Goal: Find specific page/section: Find specific page/section

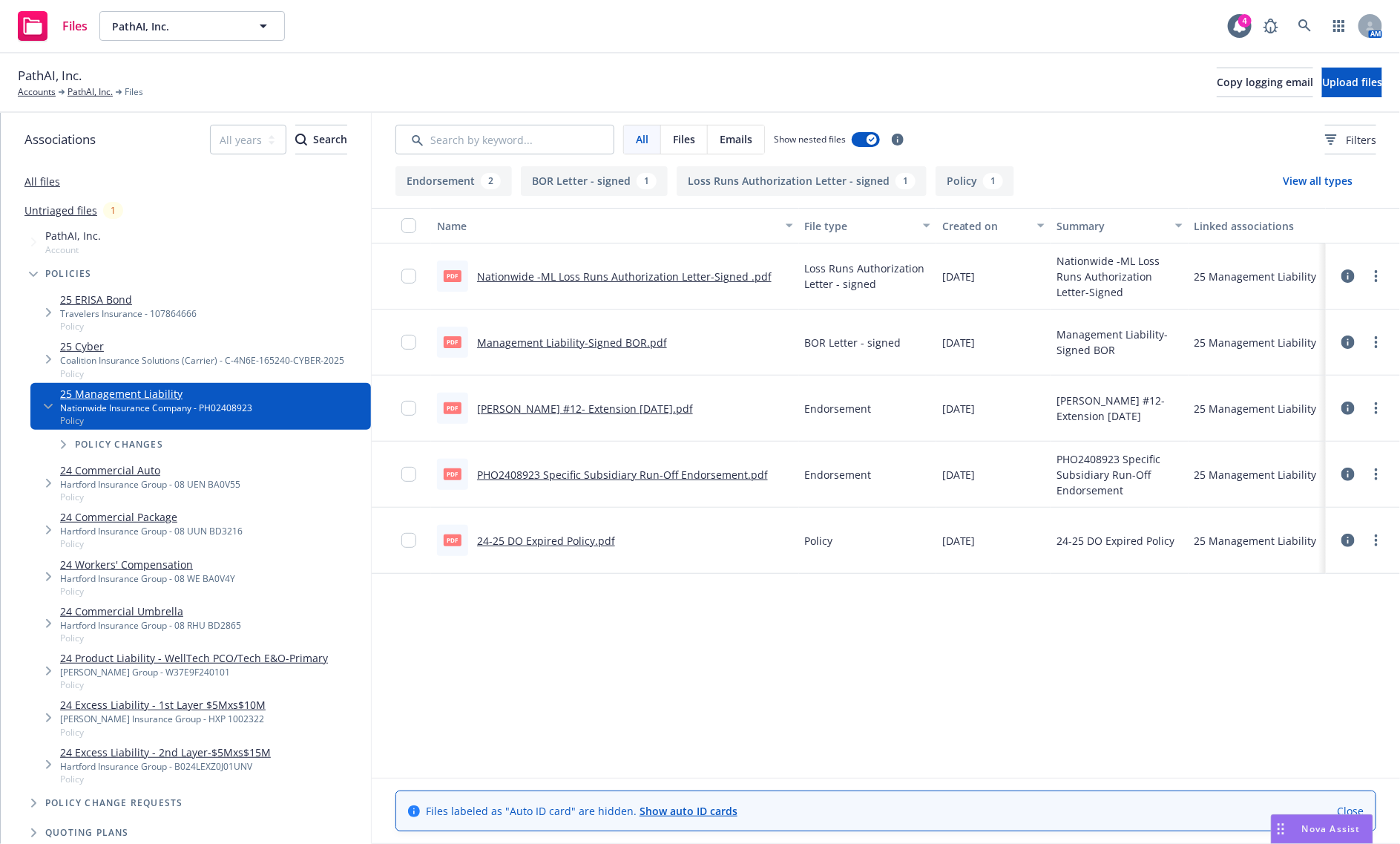
click at [684, 477] on link "PHO2408923 Specific Subsidiary Run-Off Endorsement.pdf" at bounding box center [622, 474] width 291 height 14
drag, startPoint x: 754, startPoint y: 673, endPoint x: 702, endPoint y: 582, distance: 104.8
click at [754, 673] on div "Name File type Created on Summary Linked associations pdf Nationwide -ML Loss R…" at bounding box center [886, 492] width 1028 height 570
click at [29, 100] on div "PathAI, Inc. Accounts PathAI, Inc. Files Copy logging email Upload files" at bounding box center [700, 83] width 1400 height 59
click at [30, 92] on link "Accounts" at bounding box center [36, 92] width 37 height 14
